Goal: Transaction & Acquisition: Book appointment/travel/reservation

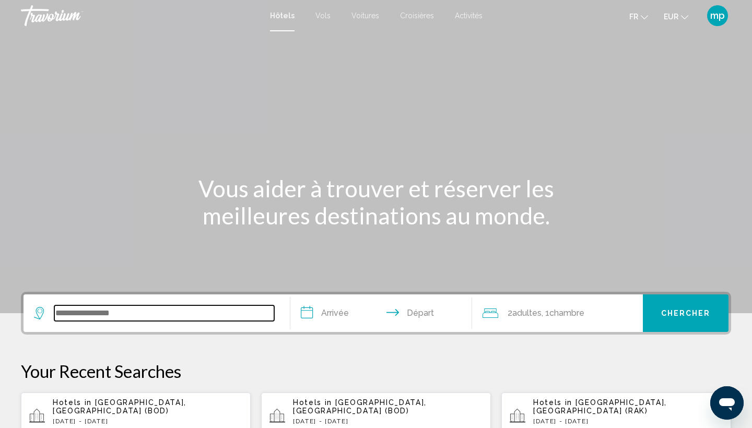
click at [125, 321] on input "Search widget" at bounding box center [164, 314] width 220 height 16
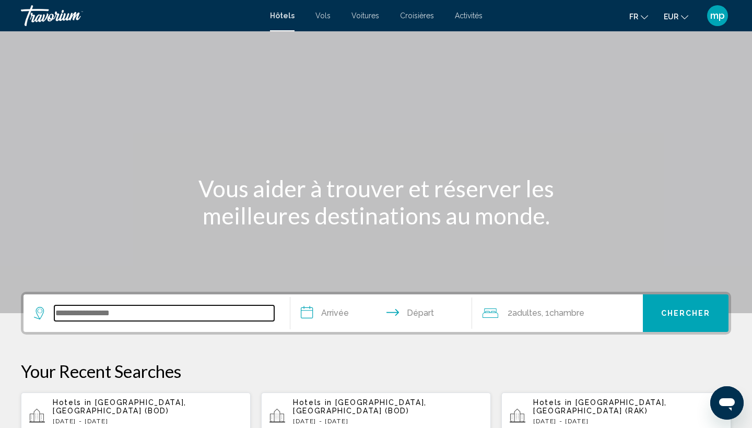
scroll to position [258, 0]
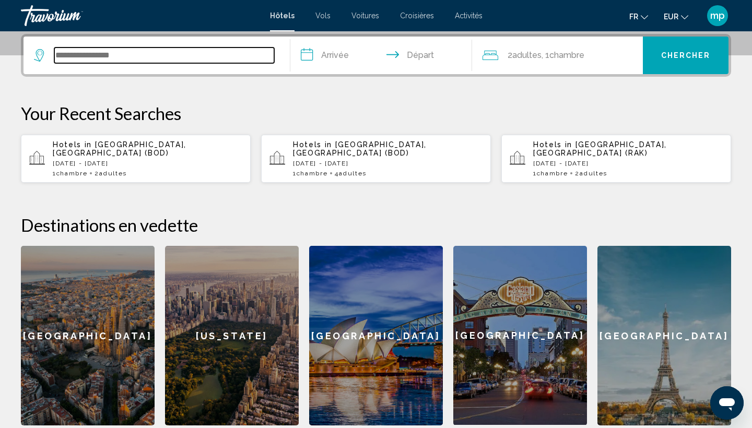
paste input "**********"
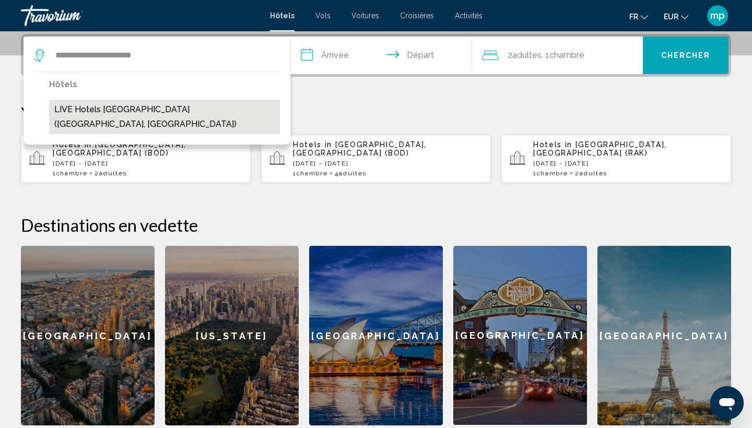
click at [170, 106] on button "LIVE Hotels [GEOGRAPHIC_DATA] ([GEOGRAPHIC_DATA], [GEOGRAPHIC_DATA])" at bounding box center [164, 117] width 231 height 34
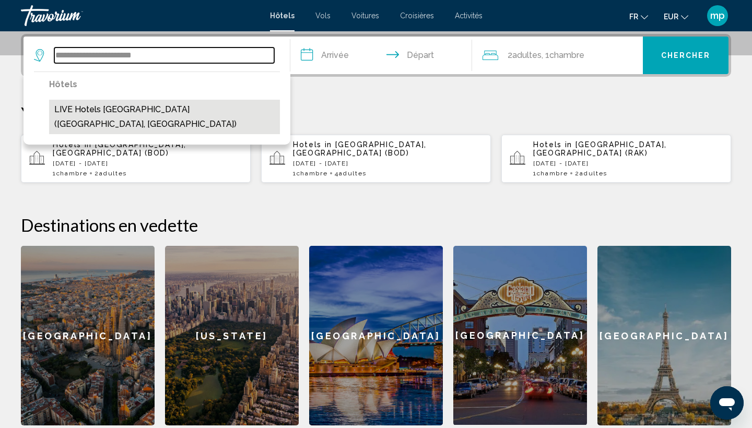
type input "**********"
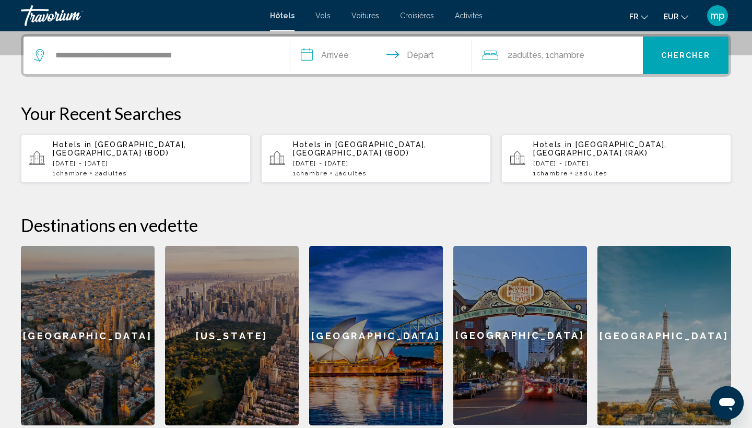
click at [330, 61] on input "**********" at bounding box center [383, 57] width 186 height 41
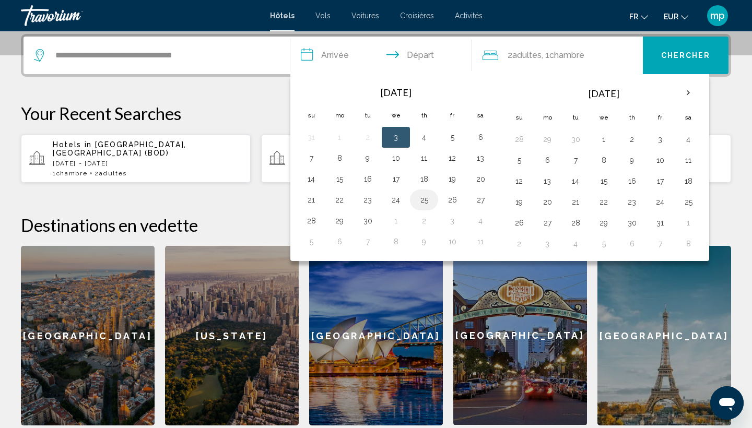
click at [426, 200] on button "25" at bounding box center [424, 200] width 17 height 15
click at [436, 200] on td "25" at bounding box center [424, 200] width 28 height 21
click at [451, 201] on button "26" at bounding box center [452, 200] width 17 height 15
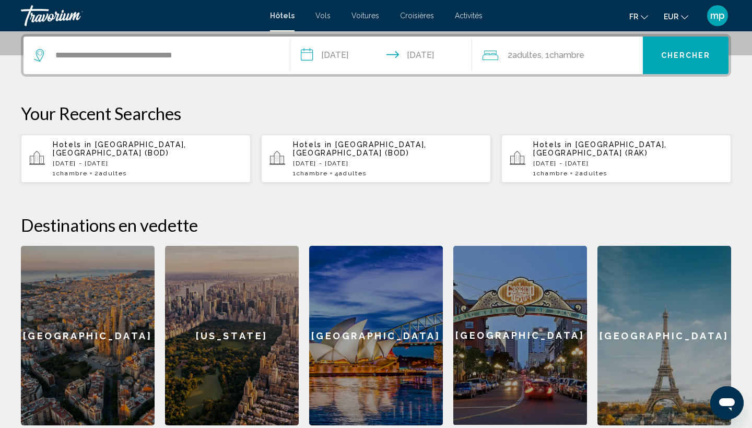
click at [344, 55] on input "**********" at bounding box center [383, 57] width 186 height 41
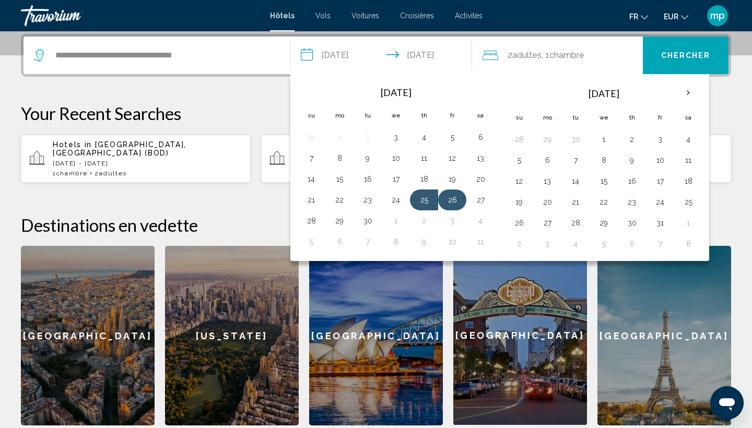
click at [461, 198] on button "26" at bounding box center [452, 200] width 17 height 15
click at [316, 221] on button "28" at bounding box center [311, 221] width 17 height 15
type input "**********"
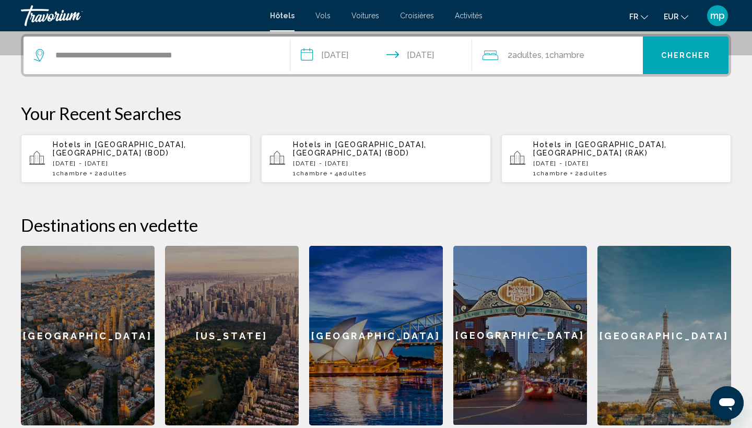
click at [661, 56] on button "Chercher" at bounding box center [686, 56] width 86 height 38
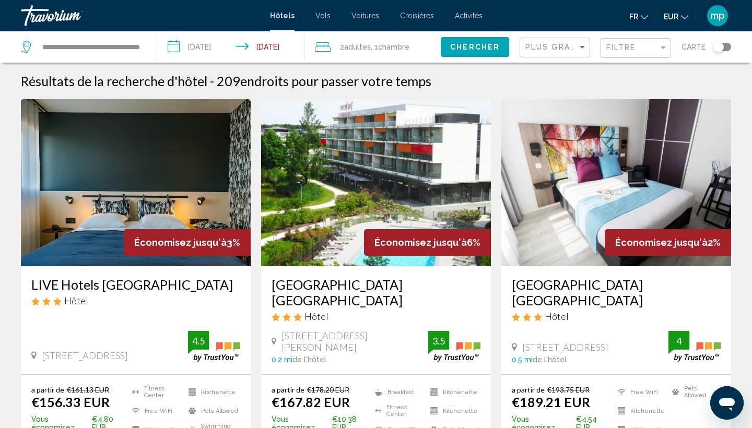
click at [135, 279] on h3 "LIVE Hotels [GEOGRAPHIC_DATA]" at bounding box center [135, 285] width 209 height 16
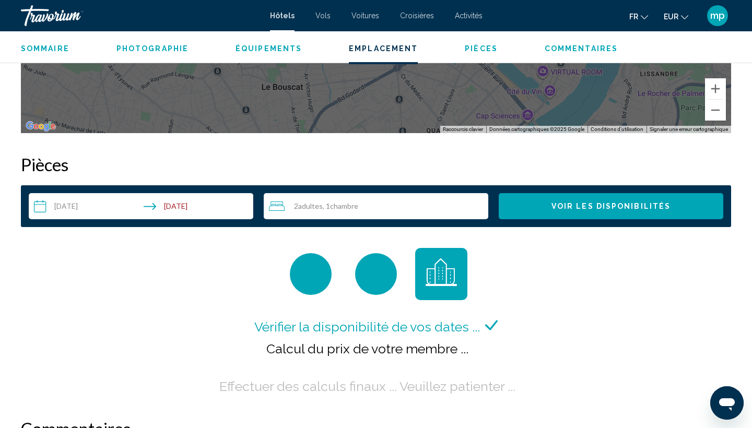
scroll to position [1236, 0]
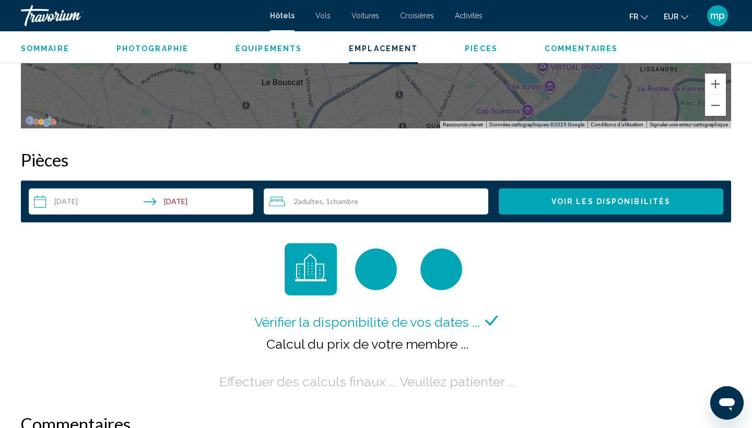
click at [367, 208] on div "2 Adulte Adultes , 1 Chambre pièces" at bounding box center [378, 202] width 219 height 26
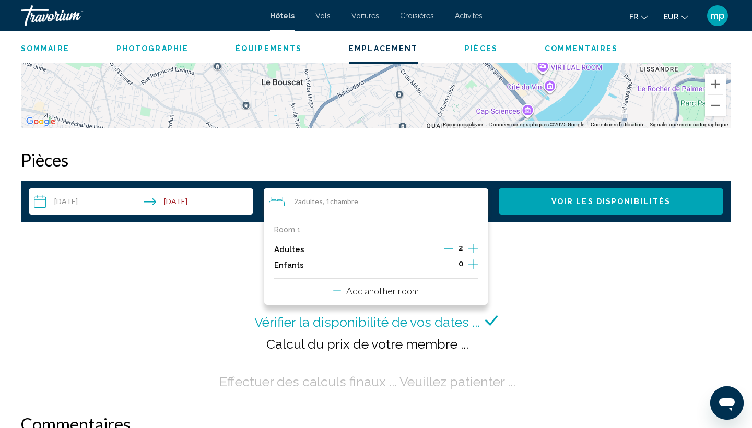
click at [477, 249] on icon "Increment adults" at bounding box center [473, 248] width 9 height 13
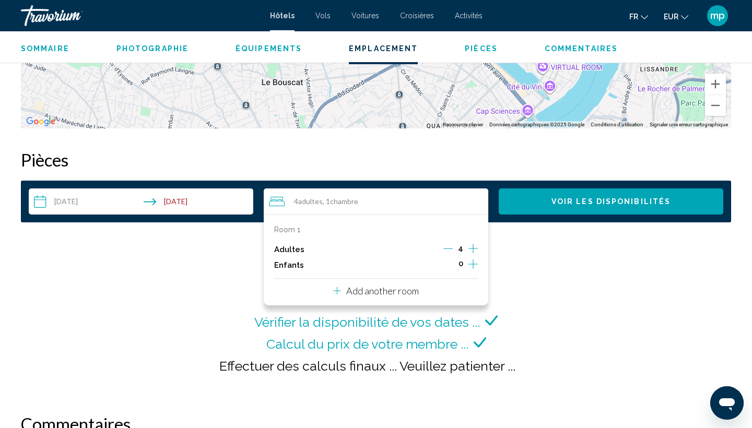
click at [555, 215] on div "**********" at bounding box center [376, 202] width 710 height 42
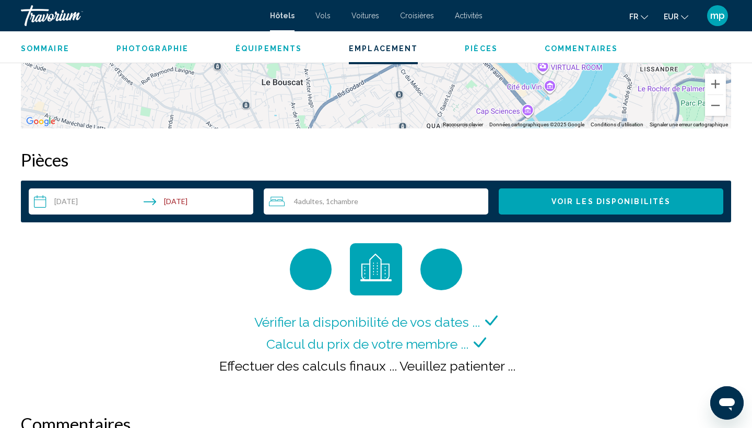
click at [555, 204] on span "Voir les disponibilités" at bounding box center [611, 202] width 119 height 8
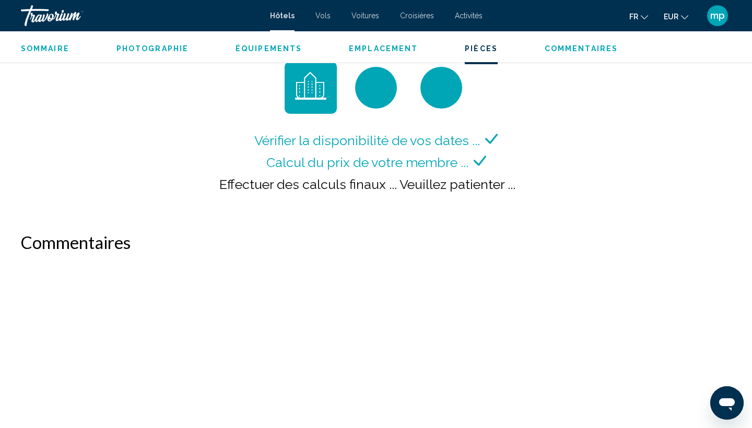
scroll to position [1417, 0]
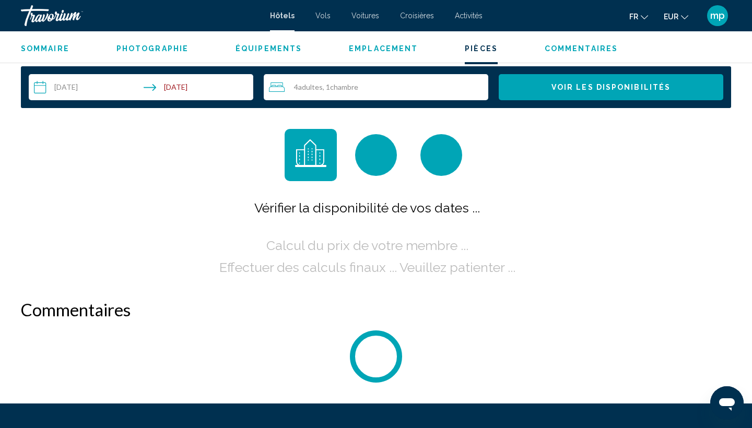
scroll to position [1356, 0]
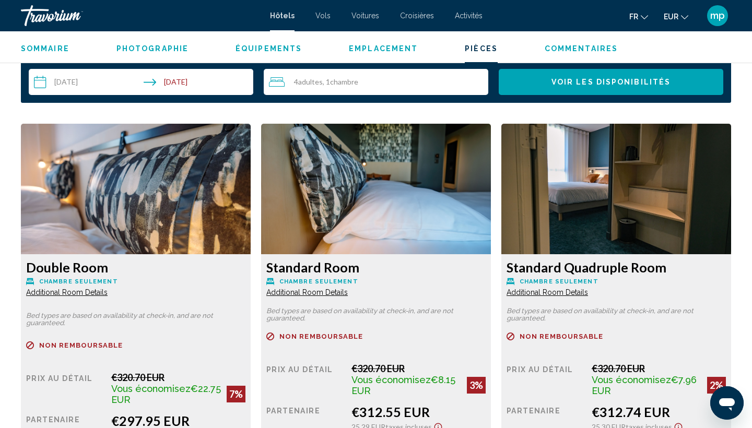
click at [59, 294] on span "Additional Room Details" at bounding box center [66, 292] width 81 height 8
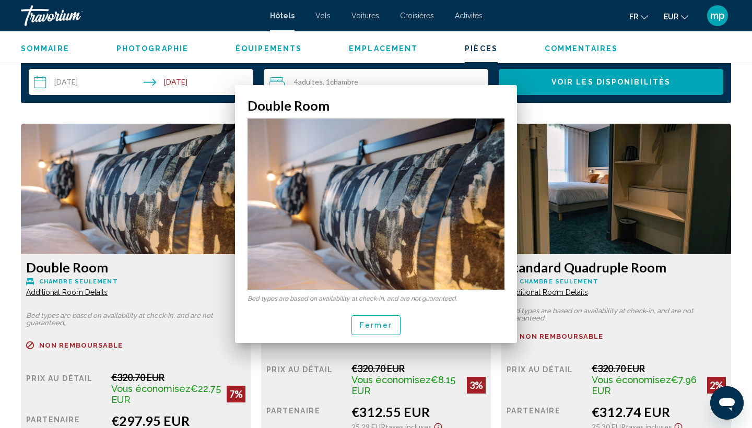
scroll to position [0, 0]
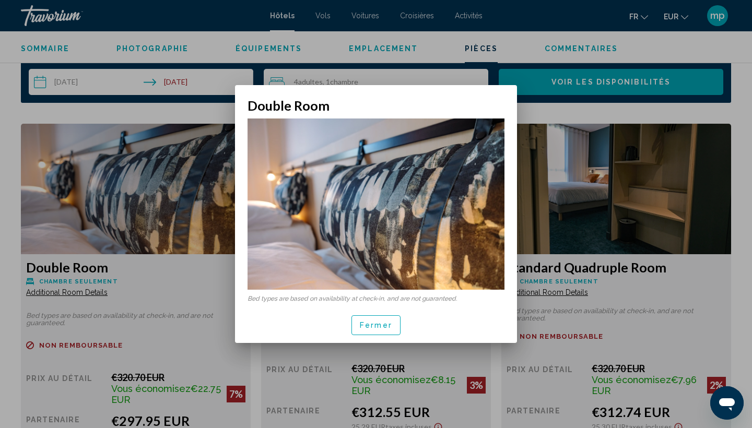
click at [365, 325] on span "Fermer" at bounding box center [376, 326] width 32 height 8
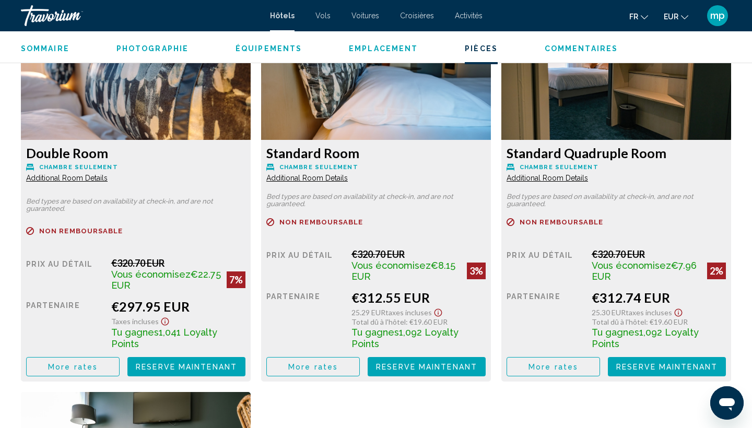
scroll to position [1477, 0]
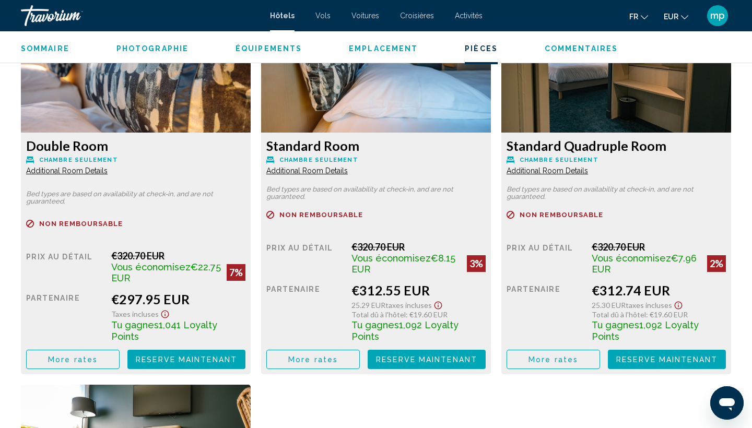
click at [97, 355] on button "More rates" at bounding box center [73, 359] width 94 height 19
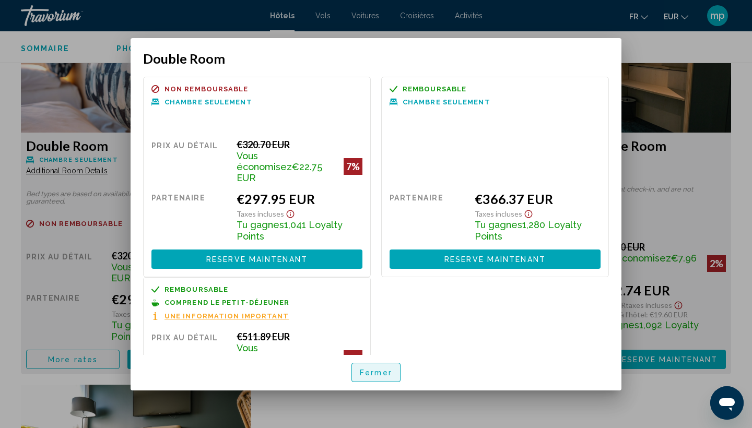
click at [380, 371] on span "Fermer" at bounding box center [376, 373] width 32 height 8
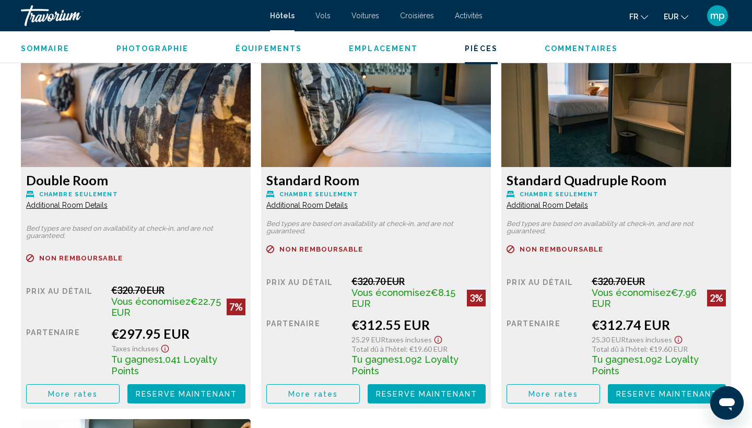
scroll to position [1443, 0]
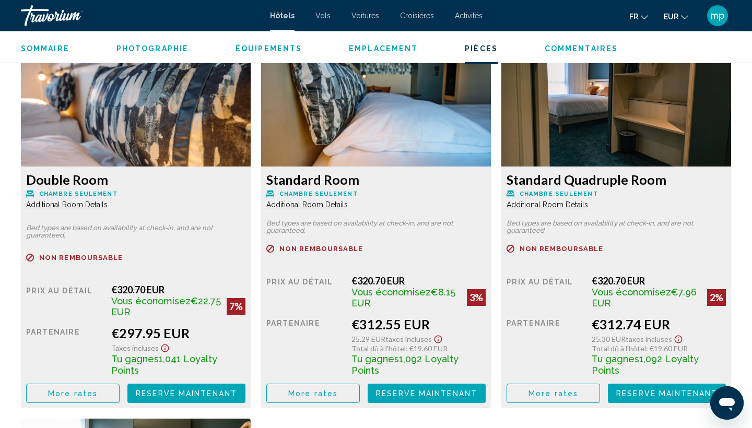
click at [198, 165] on img "Main content" at bounding box center [136, 101] width 230 height 131
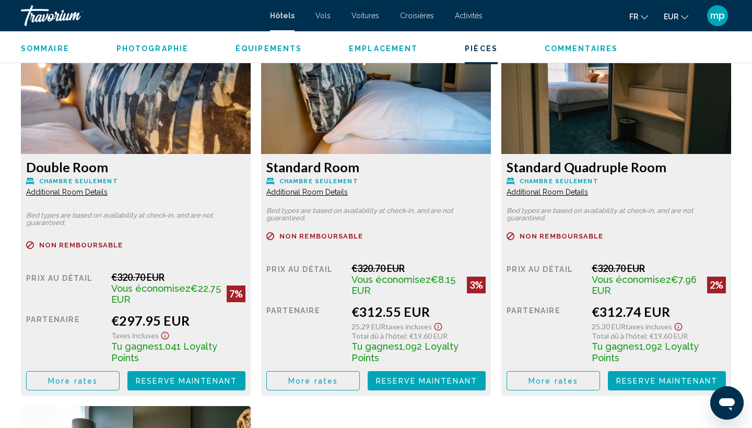
scroll to position [1426, 0]
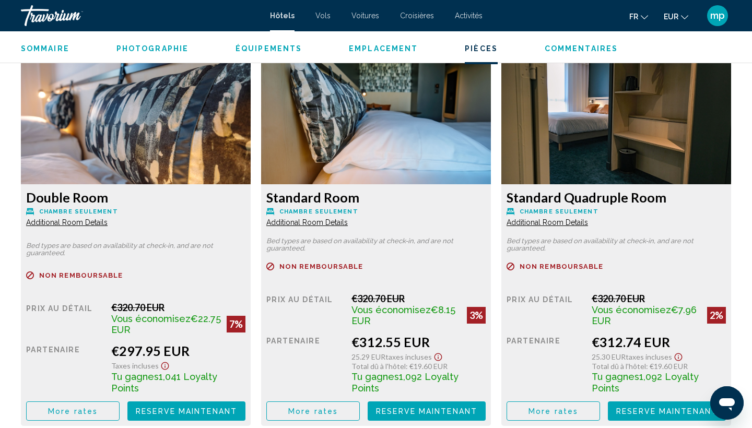
click at [75, 222] on span "Additional Room Details" at bounding box center [66, 222] width 81 height 8
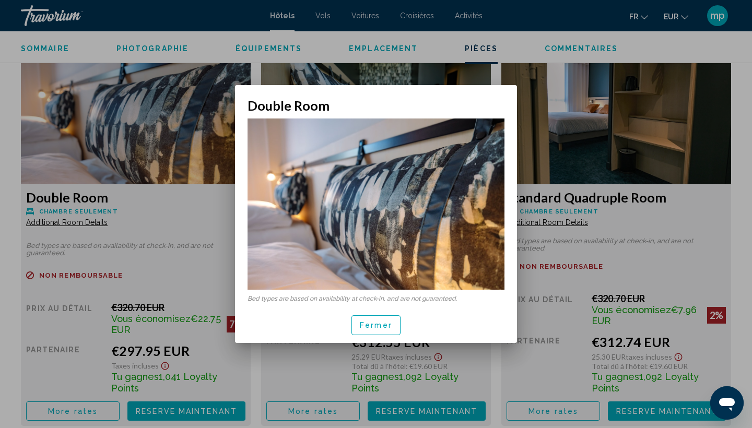
scroll to position [0, 0]
drag, startPoint x: 248, startPoint y: 298, endPoint x: 466, endPoint y: 299, distance: 217.8
click at [466, 299] on p "Bed types are based on availability at check-in, and are not guaranteed." at bounding box center [376, 298] width 257 height 7
click at [427, 298] on p "Bed types are based on availability at check-in, and are not guaranteed." at bounding box center [376, 298] width 257 height 7
drag, startPoint x: 427, startPoint y: 298, endPoint x: 389, endPoint y: 298, distance: 38.1
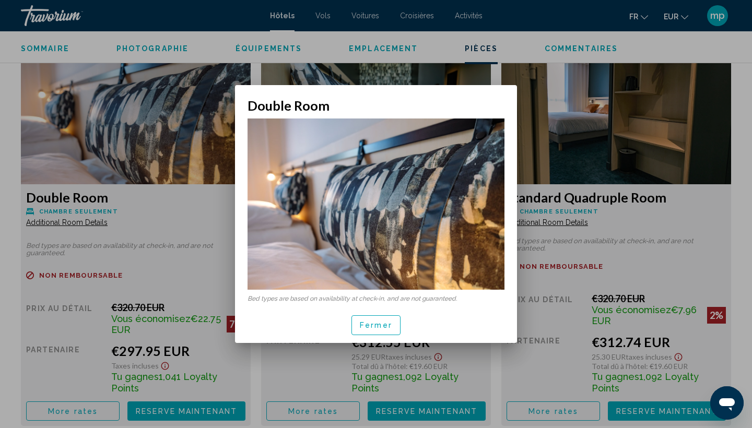
click at [389, 298] on p "Bed types are based on availability at check-in, and are not guaranteed." at bounding box center [376, 298] width 257 height 7
click at [383, 321] on span "Fermer" at bounding box center [376, 325] width 32 height 8
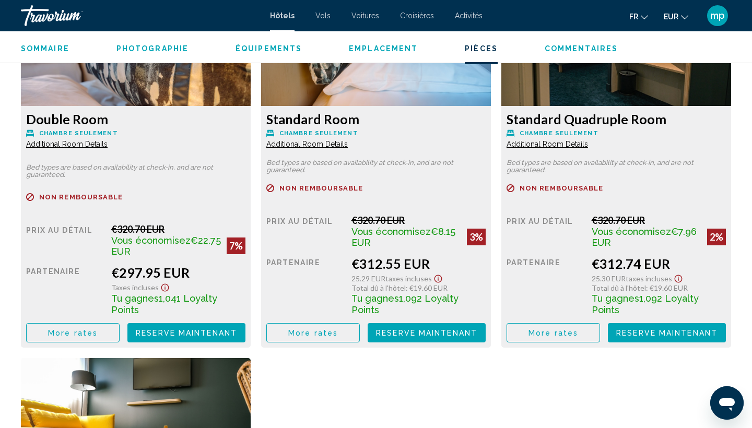
scroll to position [1494, 0]
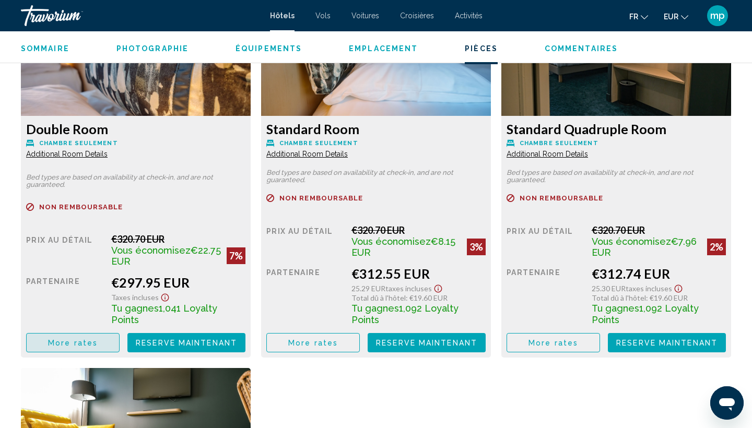
click at [104, 337] on button "More rates" at bounding box center [73, 342] width 94 height 19
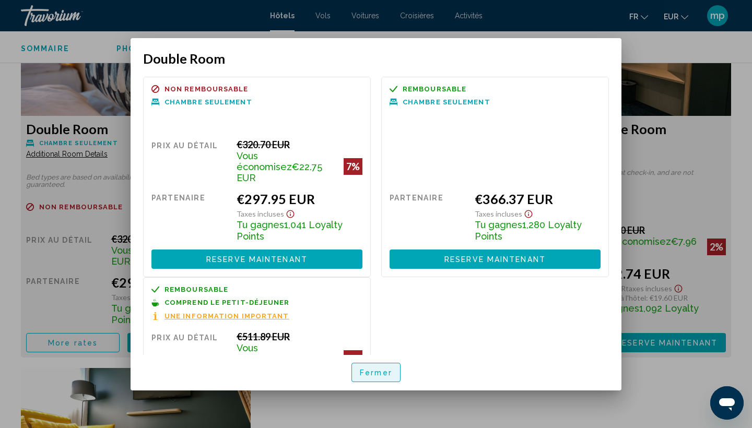
click at [393, 373] on button "Fermer" at bounding box center [376, 372] width 49 height 19
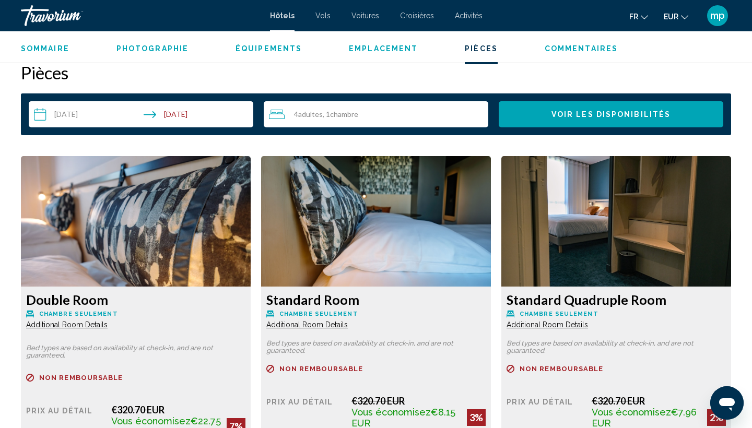
scroll to position [1430, 0]
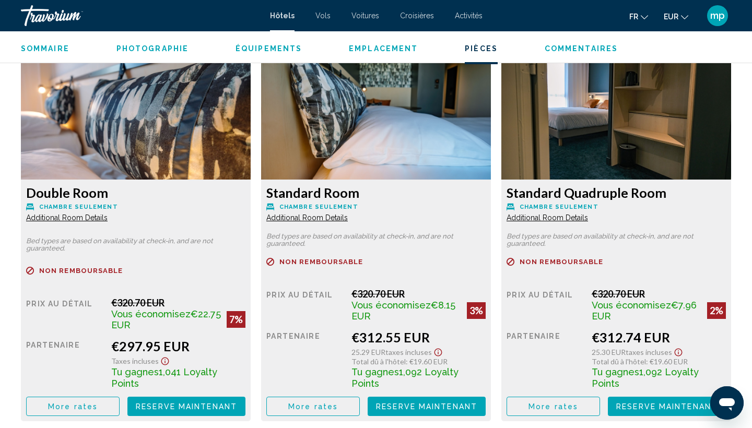
click at [246, 280] on div "Main content" at bounding box center [135, 283] width 219 height 7
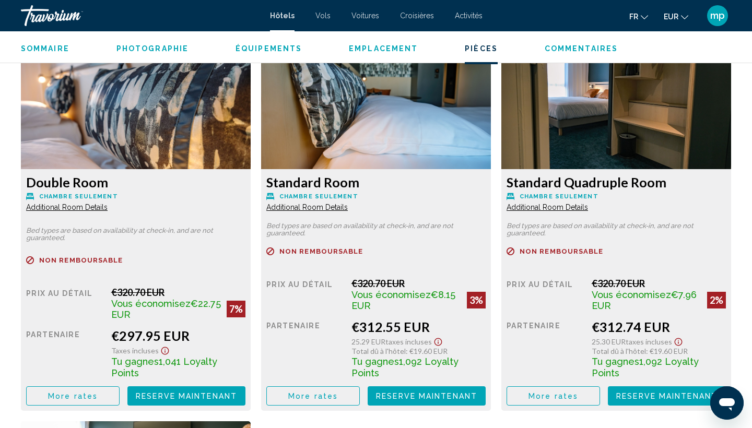
click at [108, 211] on span "Additional Room Details" at bounding box center [66, 207] width 81 height 8
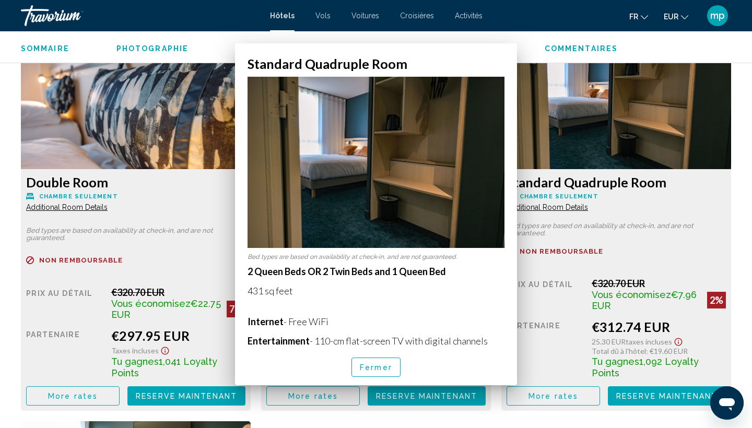
scroll to position [0, 0]
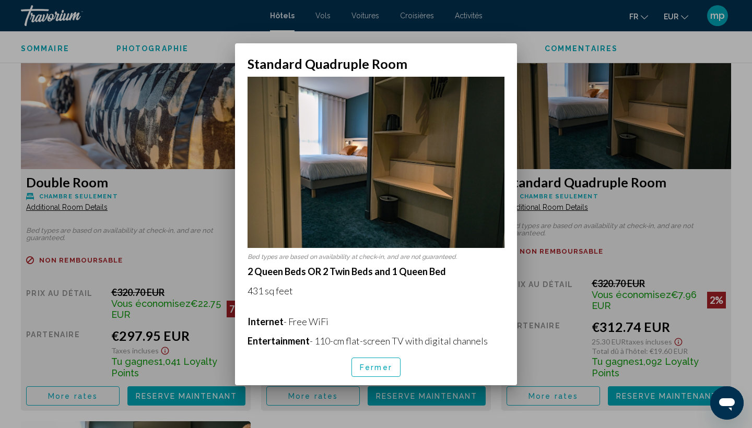
drag, startPoint x: 246, startPoint y: 271, endPoint x: 449, endPoint y: 284, distance: 204.2
click at [449, 284] on div "Bed types are based on availability at check-in, and are not guaranteed. 2 Quee…" at bounding box center [376, 211] width 282 height 278
click at [367, 393] on div at bounding box center [376, 214] width 752 height 428
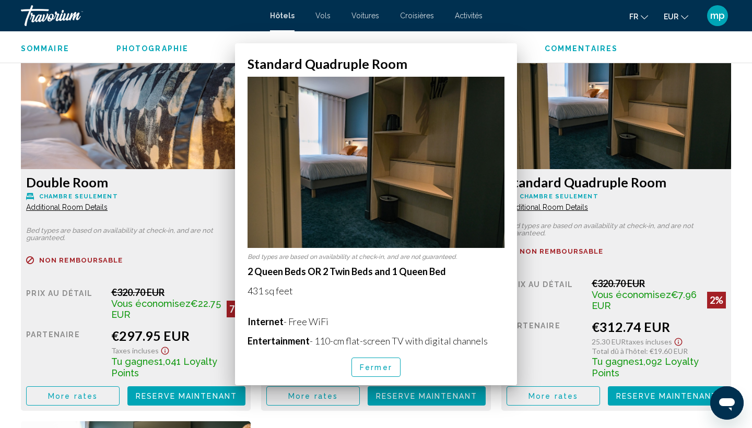
scroll to position [1441, 0]
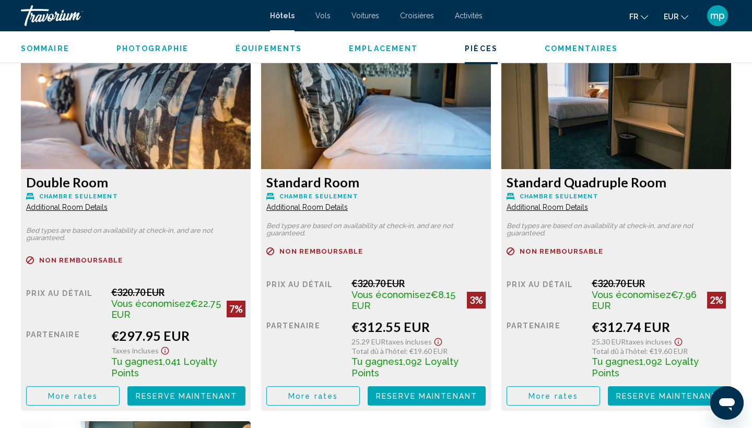
click at [159, 366] on span "Tu gagnes" at bounding box center [135, 361] width 48 height 11
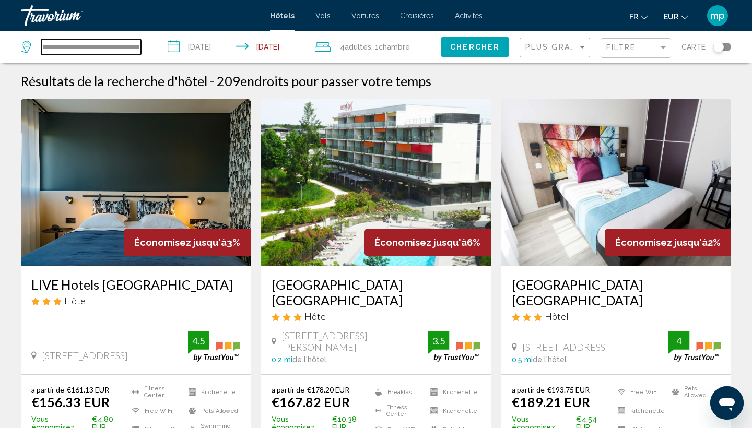
click at [80, 45] on input "**********" at bounding box center [91, 47] width 100 height 16
paste input "Search widget"
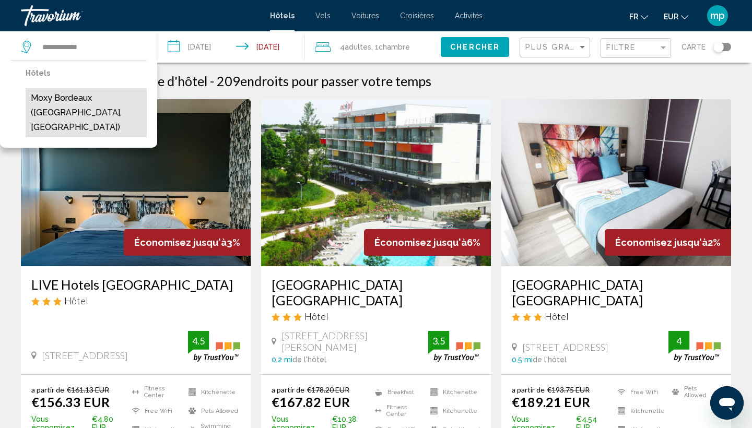
click at [84, 103] on button "Moxy Bordeaux ([GEOGRAPHIC_DATA], [GEOGRAPHIC_DATA])" at bounding box center [86, 112] width 121 height 49
type input "**********"
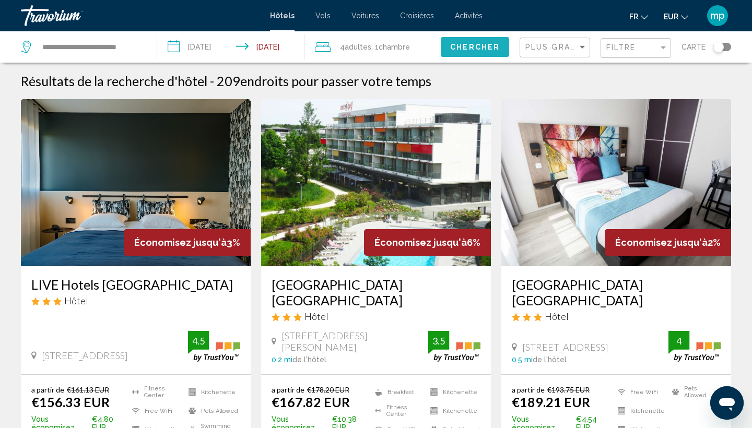
click at [475, 46] on span "Chercher" at bounding box center [475, 47] width 50 height 8
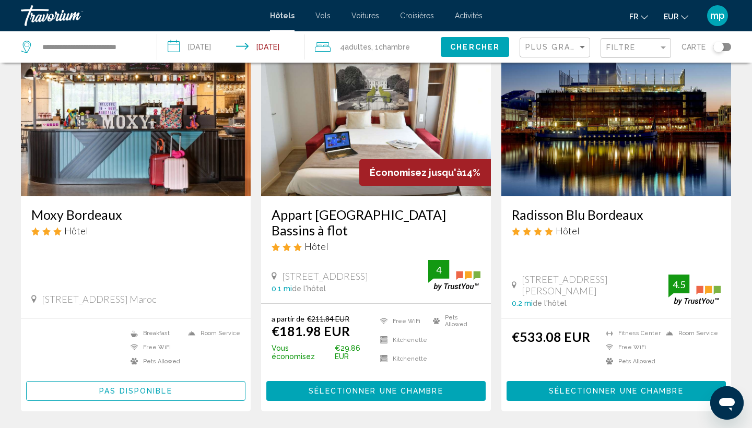
scroll to position [73, 0]
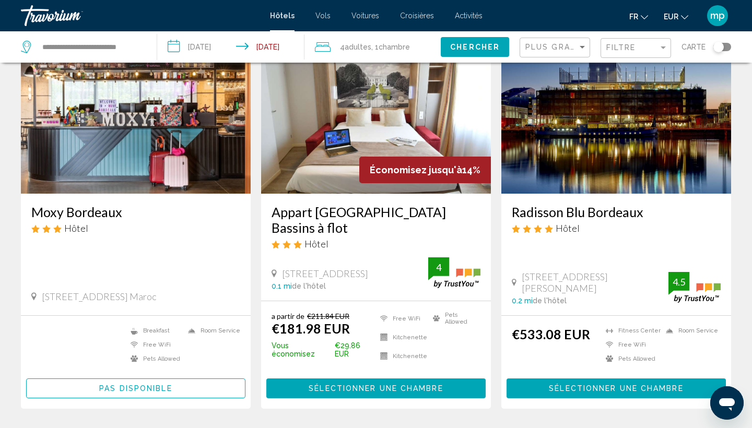
click at [98, 213] on h3 "Moxy Bordeaux" at bounding box center [135, 212] width 209 height 16
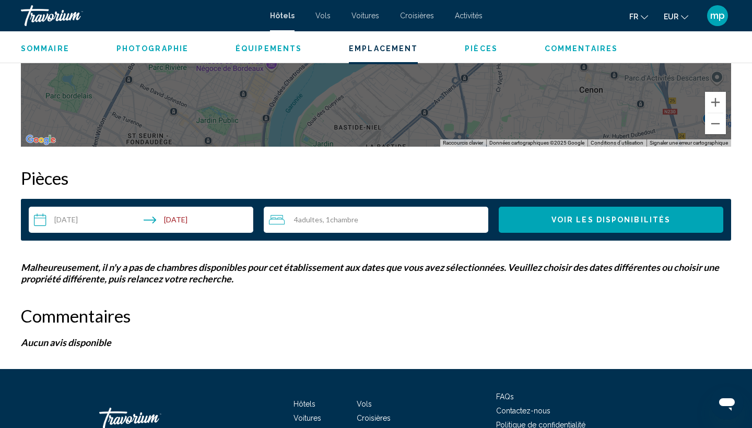
scroll to position [1254, 0]
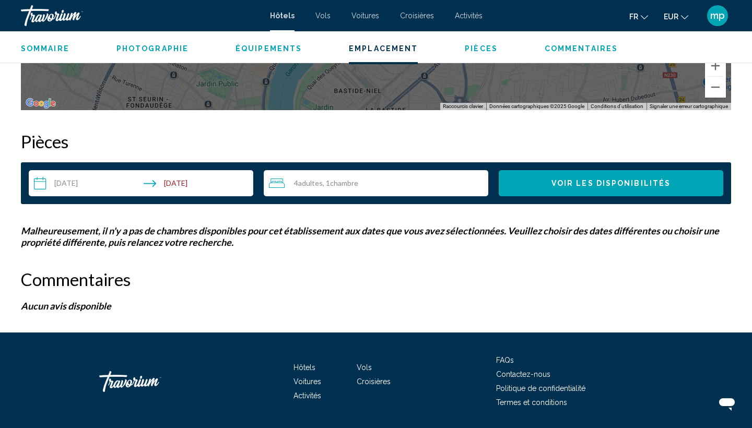
click at [313, 185] on span "Adultes" at bounding box center [310, 183] width 25 height 9
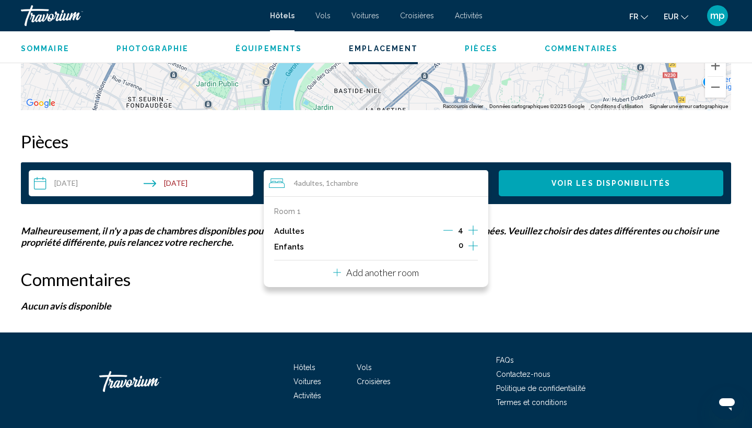
click at [449, 232] on icon "Decrement adults" at bounding box center [447, 230] width 9 height 9
click at [544, 184] on button "Voir les disponibilités" at bounding box center [611, 183] width 225 height 26
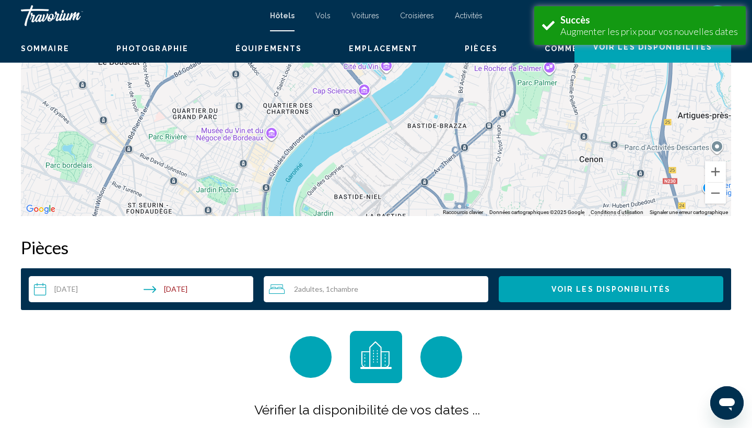
scroll to position [1322, 0]
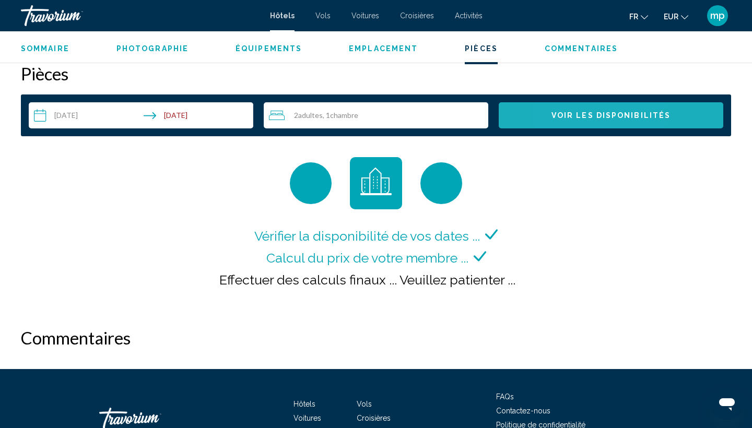
click at [562, 124] on button "Voir les disponibilités" at bounding box center [611, 115] width 225 height 26
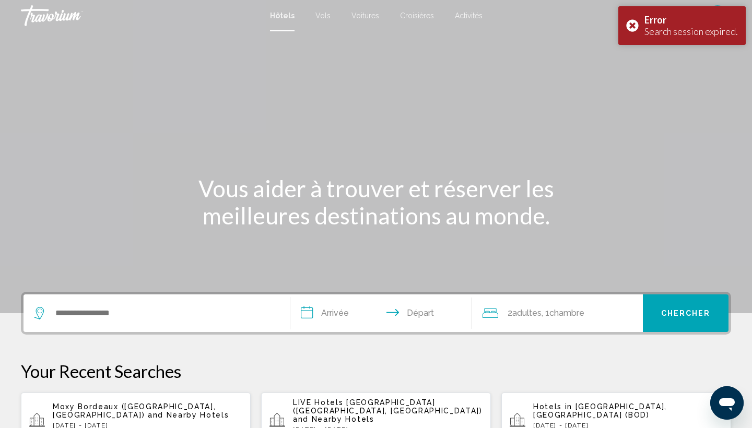
click at [84, 414] on p "Moxy Bordeaux ([GEOGRAPHIC_DATA], [GEOGRAPHIC_DATA]) and Nearby Hotels" at bounding box center [148, 411] width 190 height 17
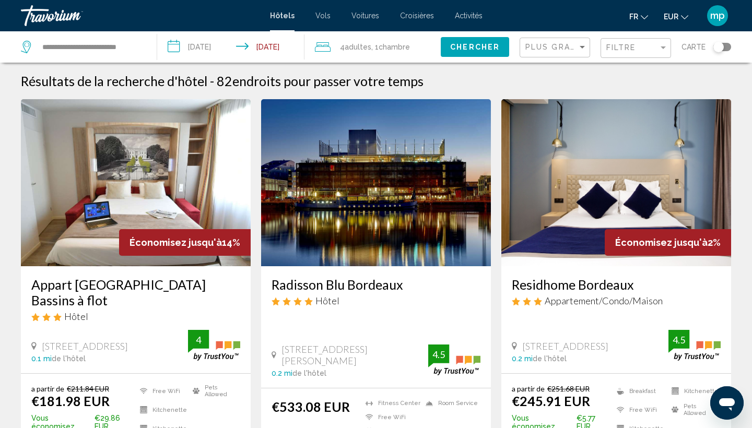
click at [364, 53] on span "4 Adulte Adultes" at bounding box center [355, 47] width 31 height 15
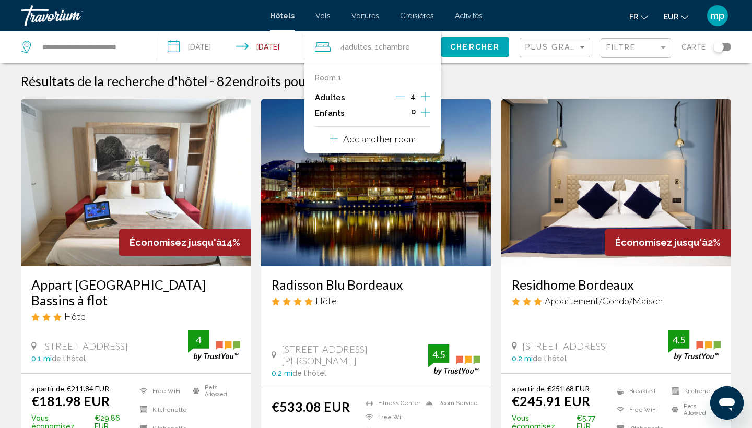
click at [402, 102] on button "Decrement adults" at bounding box center [400, 97] width 9 height 13
click at [470, 46] on span "Chercher" at bounding box center [475, 47] width 50 height 8
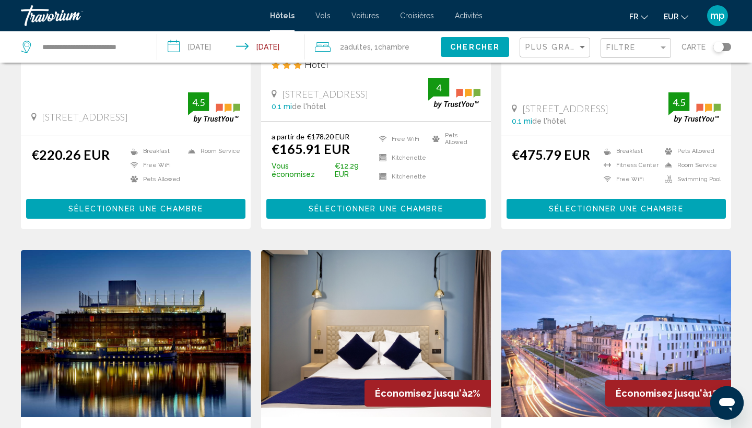
scroll to position [263, 0]
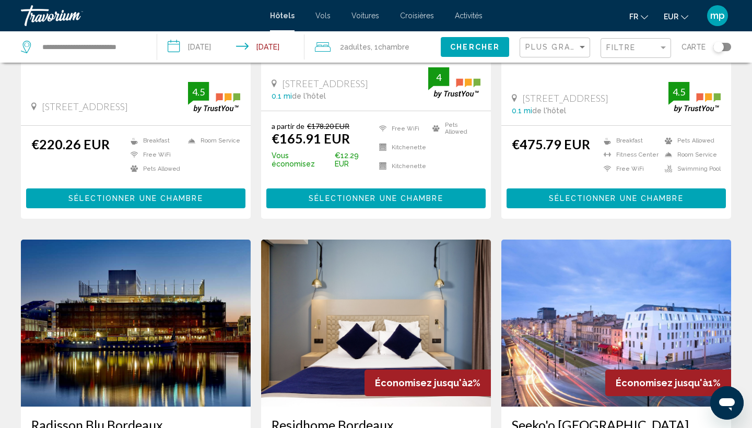
click at [98, 195] on span "Sélectionner une chambre" at bounding box center [135, 199] width 134 height 8
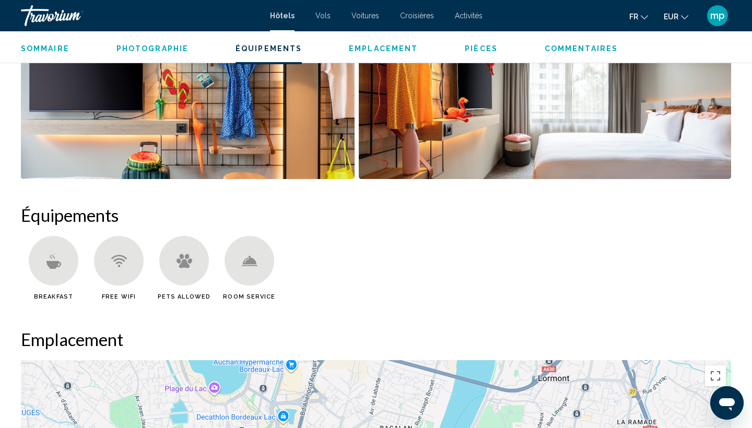
scroll to position [450, 0]
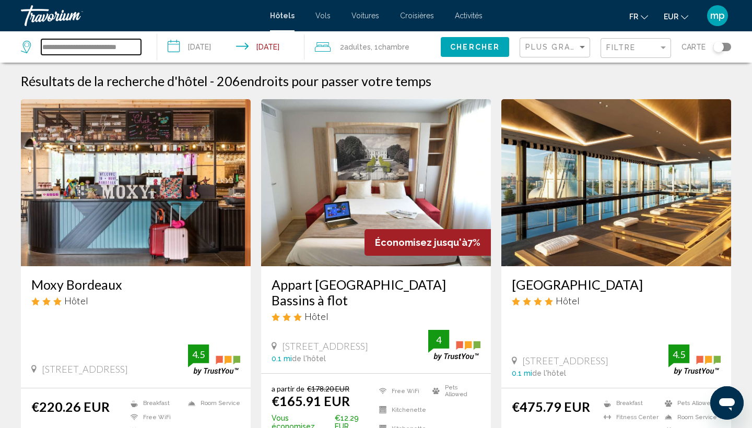
click at [89, 44] on input "**********" at bounding box center [91, 47] width 100 height 16
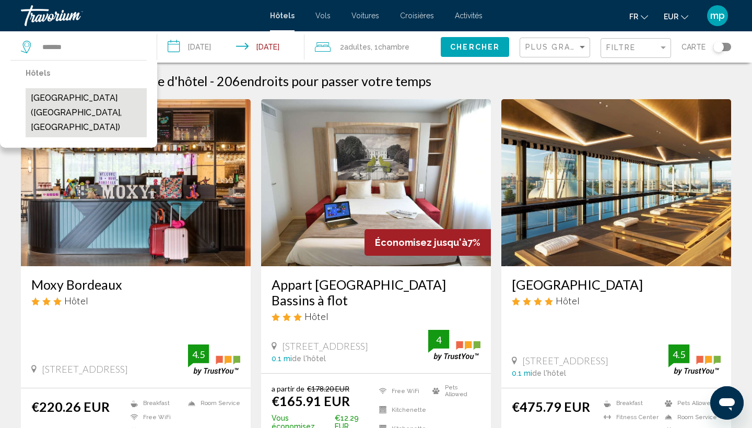
click at [69, 112] on button "[GEOGRAPHIC_DATA] ([GEOGRAPHIC_DATA], [GEOGRAPHIC_DATA])" at bounding box center [86, 112] width 121 height 49
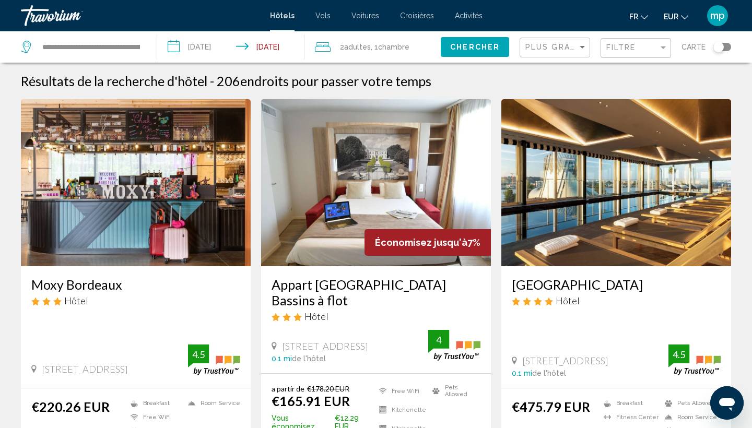
click at [473, 56] on button "Chercher" at bounding box center [475, 46] width 68 height 19
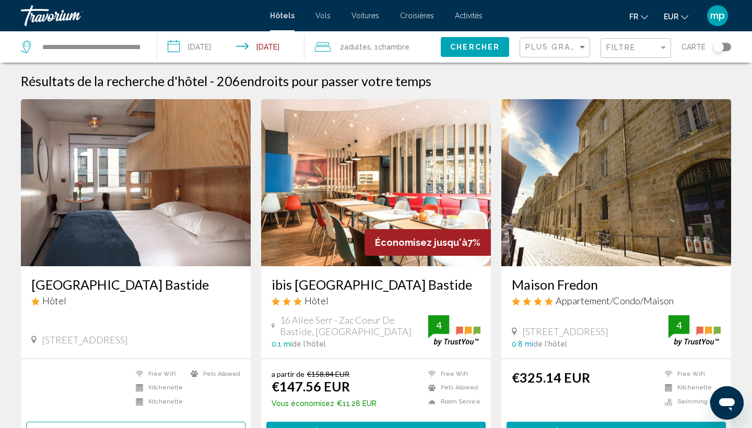
scroll to position [6, 0]
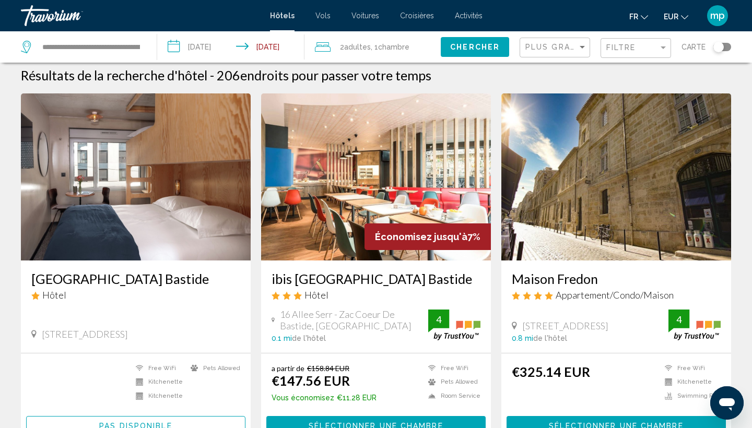
click at [92, 55] on div "**********" at bounding box center [83, 46] width 125 height 31
click at [91, 49] on input "**********" at bounding box center [91, 47] width 100 height 16
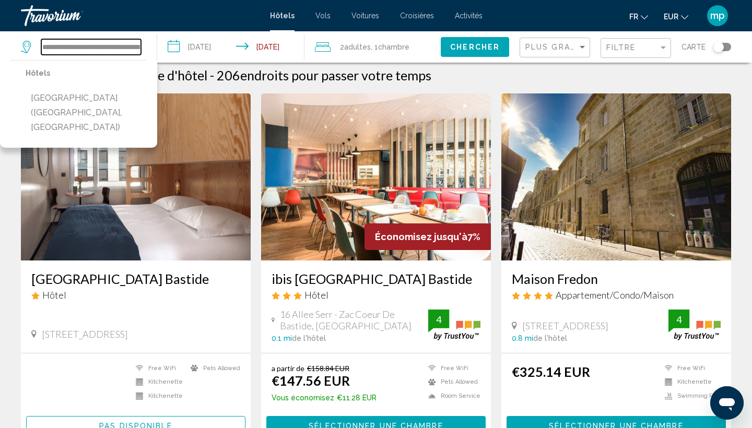
click at [91, 49] on input "**********" at bounding box center [91, 47] width 100 height 16
paste input "Search widget"
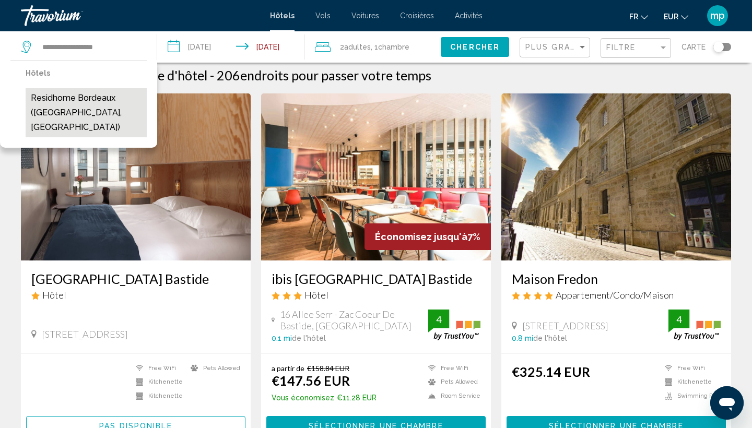
click at [122, 92] on button "Residhome Bordeaux ([GEOGRAPHIC_DATA], [GEOGRAPHIC_DATA])" at bounding box center [86, 112] width 121 height 49
type input "**********"
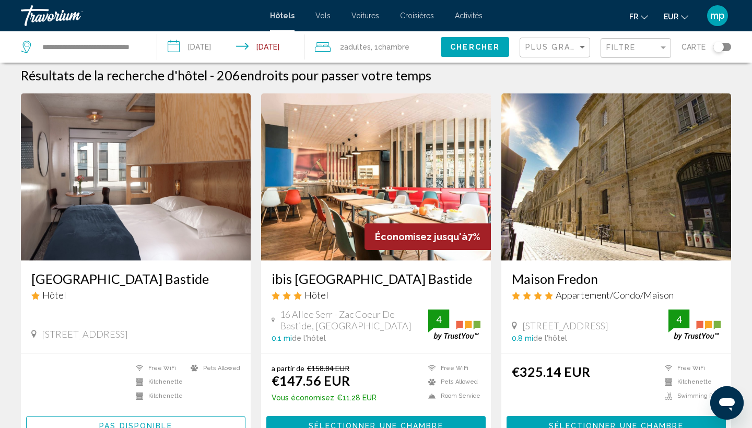
click at [459, 46] on span "Chercher" at bounding box center [475, 47] width 50 height 8
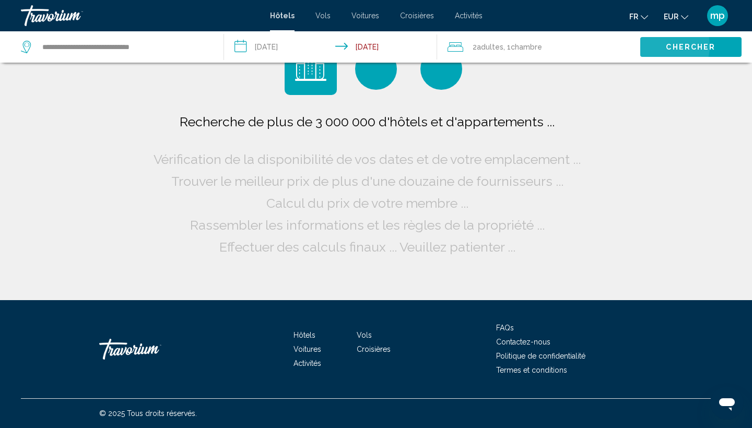
scroll to position [0, 0]
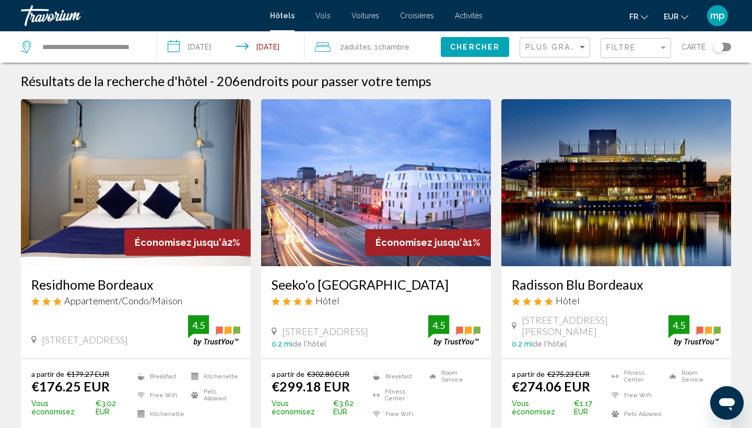
click at [378, 49] on span ", 1 Chambre pièces" at bounding box center [390, 47] width 39 height 15
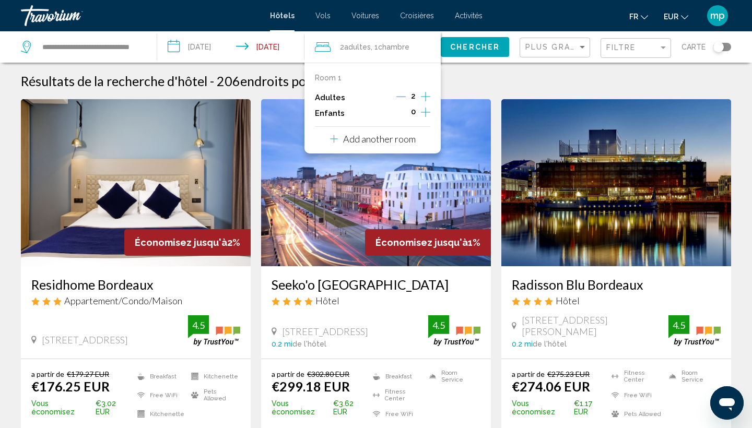
click at [428, 98] on icon "Increment adults" at bounding box center [425, 96] width 9 height 13
click at [478, 45] on span "Chercher" at bounding box center [475, 47] width 50 height 8
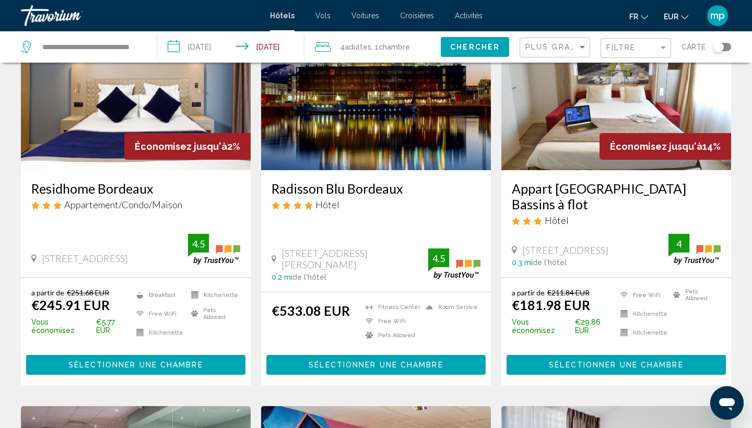
scroll to position [120, 0]
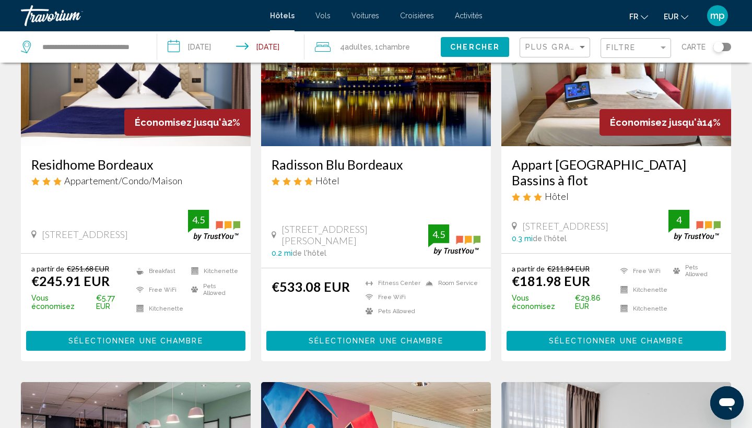
click at [109, 341] on span "Sélectionner une chambre" at bounding box center [135, 341] width 134 height 8
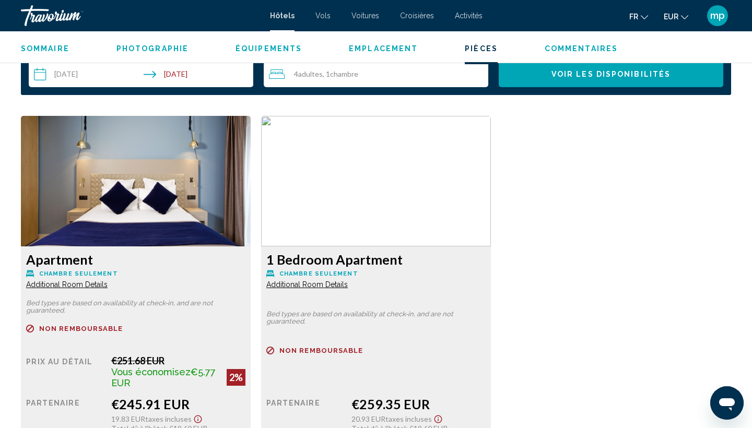
scroll to position [1355, 0]
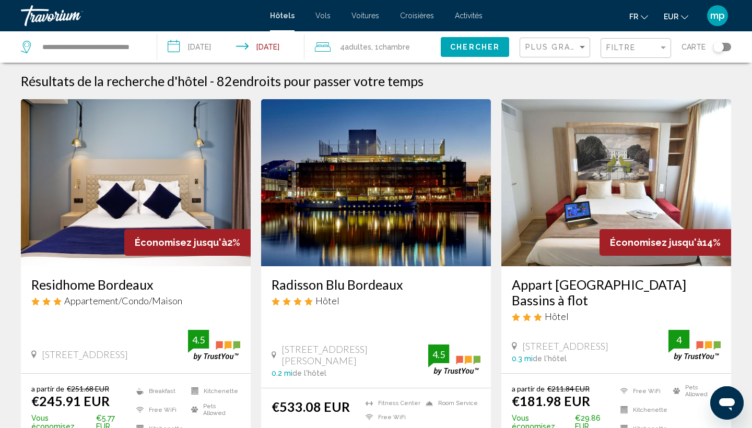
click at [92, 56] on div "**********" at bounding box center [83, 46] width 125 height 31
click at [95, 49] on input "**********" at bounding box center [91, 47] width 100 height 16
paste input "**********"
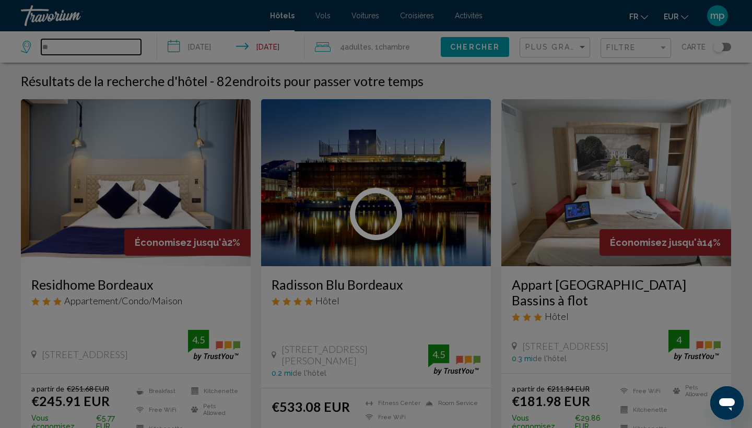
type input "*"
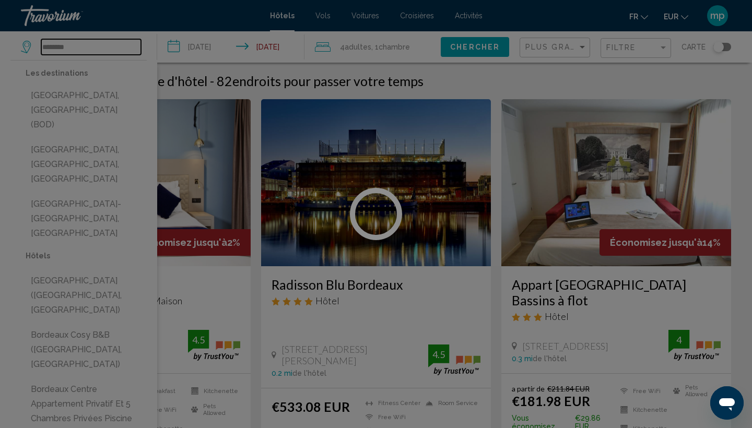
type input "********"
click at [61, 96] on div at bounding box center [376, 214] width 752 height 428
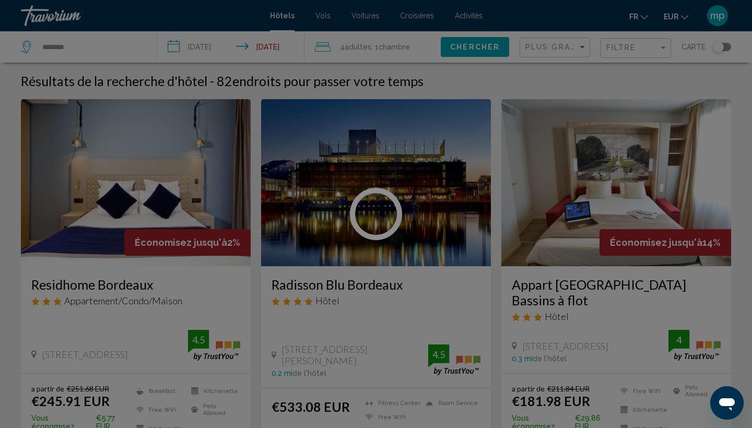
click at [74, 51] on div at bounding box center [376, 214] width 752 height 428
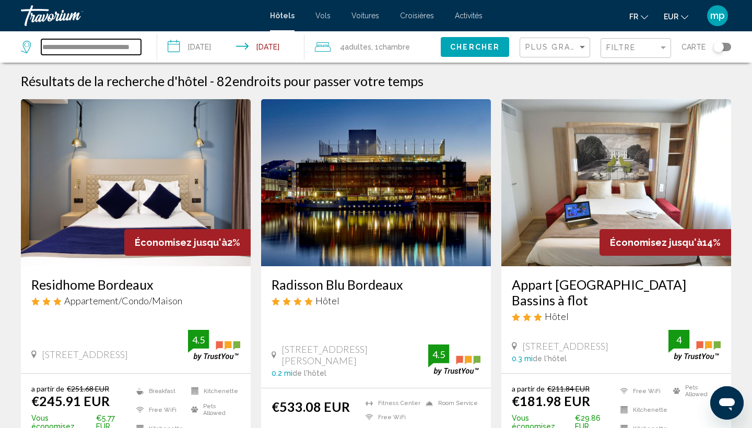
click at [117, 50] on input "**********" at bounding box center [91, 47] width 100 height 16
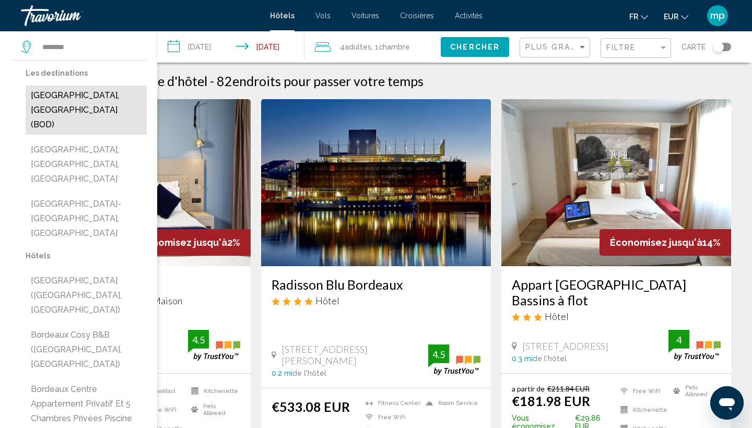
click at [80, 94] on button "[GEOGRAPHIC_DATA], [GEOGRAPHIC_DATA] (BOD)" at bounding box center [86, 110] width 121 height 49
type input "**********"
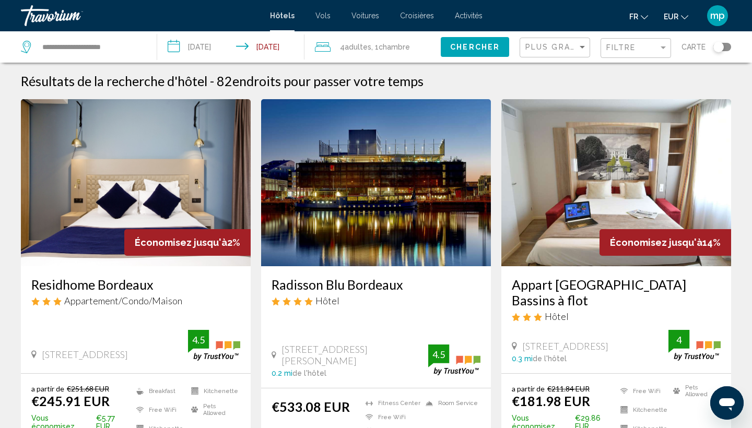
click at [469, 38] on button "Chercher" at bounding box center [475, 46] width 68 height 19
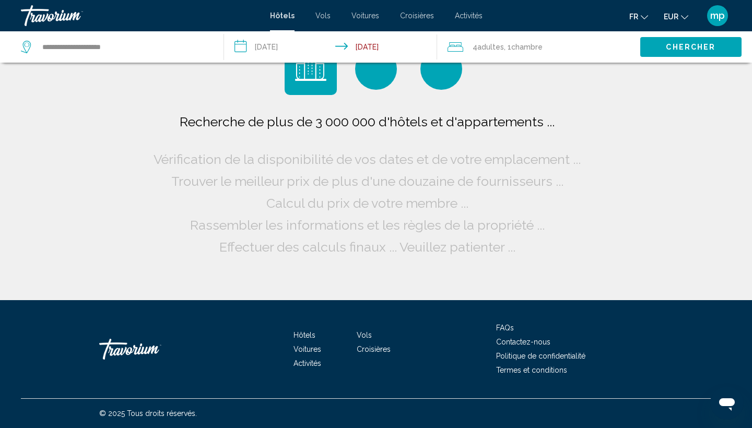
click at [469, 38] on div "4 Adulte Adultes , 1 Chambre pièces" at bounding box center [544, 46] width 193 height 31
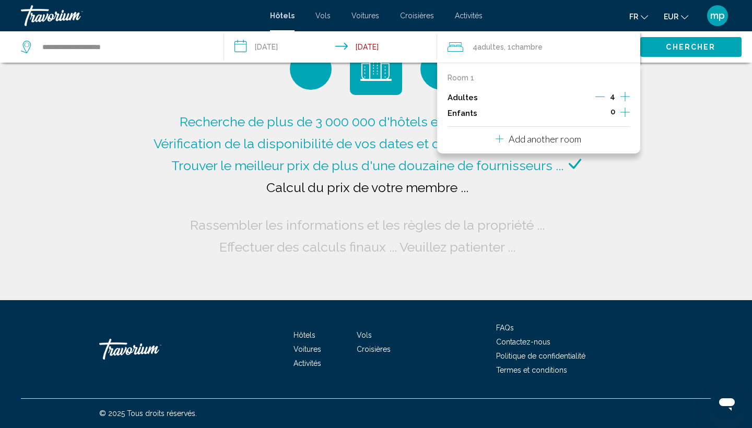
click at [717, 164] on div "Recherche de plus de 3 000 000 d'hôtels et d'appartements ... Vérification de l…" at bounding box center [376, 150] width 752 height 300
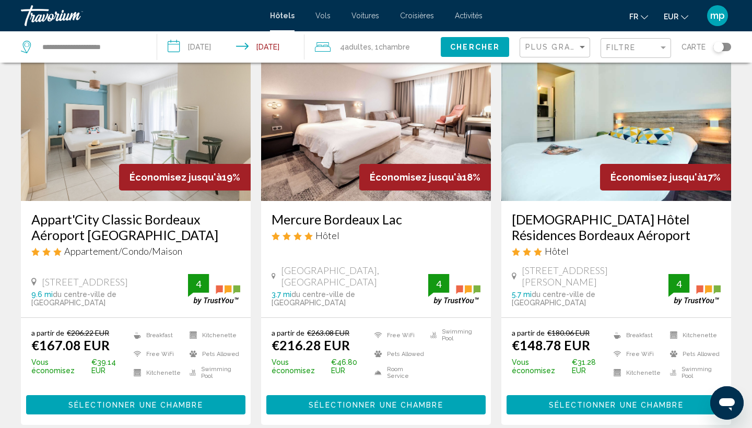
scroll to position [72, 0]
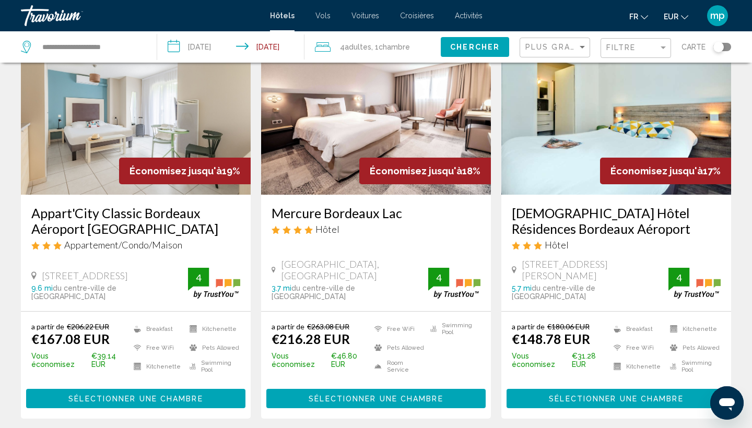
click at [312, 213] on h3 "Mercure Bordeaux Lac" at bounding box center [376, 213] width 209 height 16
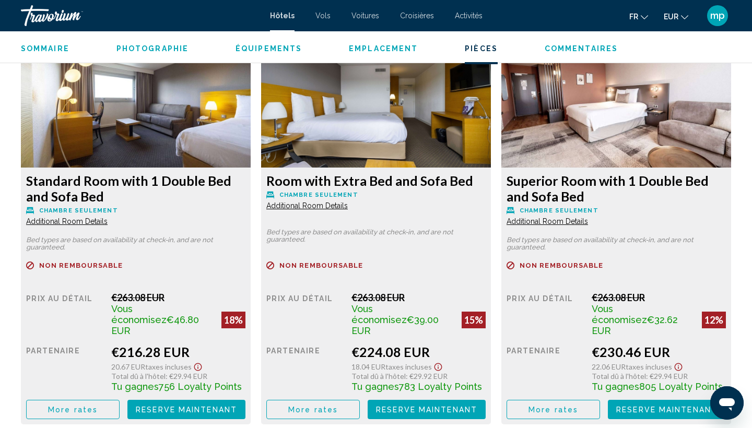
scroll to position [1445, 0]
